Goal: Transaction & Acquisition: Purchase product/service

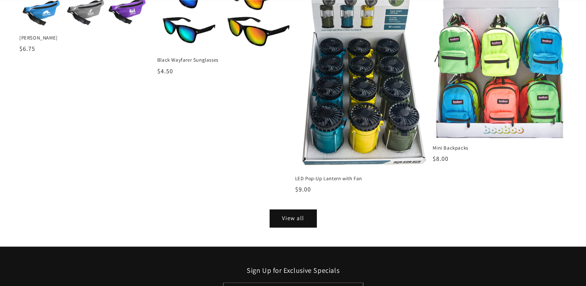
scroll to position [968, 0]
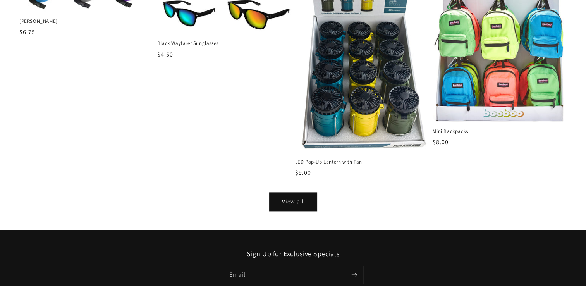
click at [297, 193] on link "View all" at bounding box center [293, 201] width 46 height 17
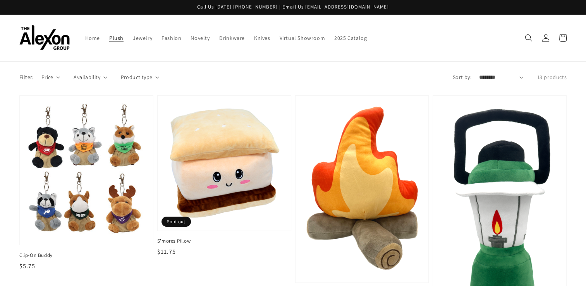
click at [109, 34] on span "Plush" at bounding box center [116, 37] width 14 height 7
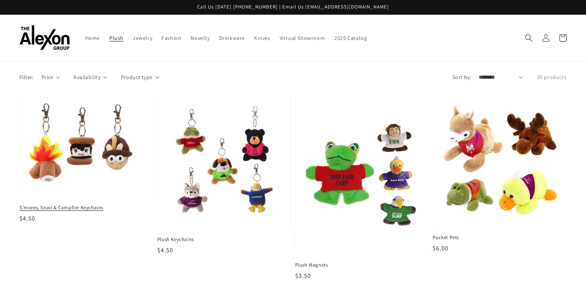
click at [72, 204] on span "S'mores, Snail & Campfire Keychains" at bounding box center [86, 207] width 134 height 7
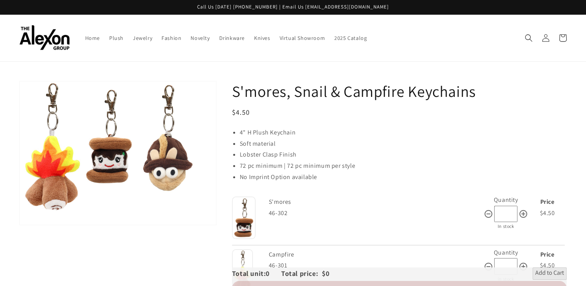
click at [299, 180] on div "S'mores, Snail & Campfire Keychains Regular price $4.50 Regular price Sale pric…" at bounding box center [399, 231] width 334 height 301
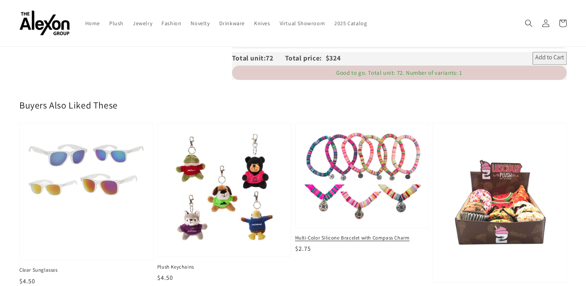
scroll to position [114, 0]
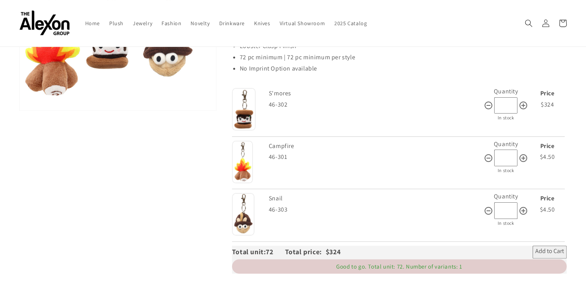
type input "**"
click at [546, 247] on span "Add to Cart" at bounding box center [549, 251] width 29 height 9
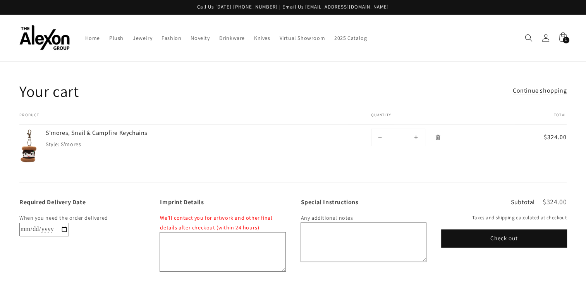
click at [65, 223] on input "Required Delivery Date" at bounding box center [44, 230] width 50 height 14
click at [86, 250] on div "Required Delivery Date When you need the order delivered" at bounding box center [81, 236] width 125 height 77
click at [65, 223] on input "Required Delivery Date" at bounding box center [44, 230] width 50 height 14
click at [99, 250] on div "Required Delivery Date When you need the order delivered" at bounding box center [81, 236] width 125 height 77
